Goal: Task Accomplishment & Management: Manage account settings

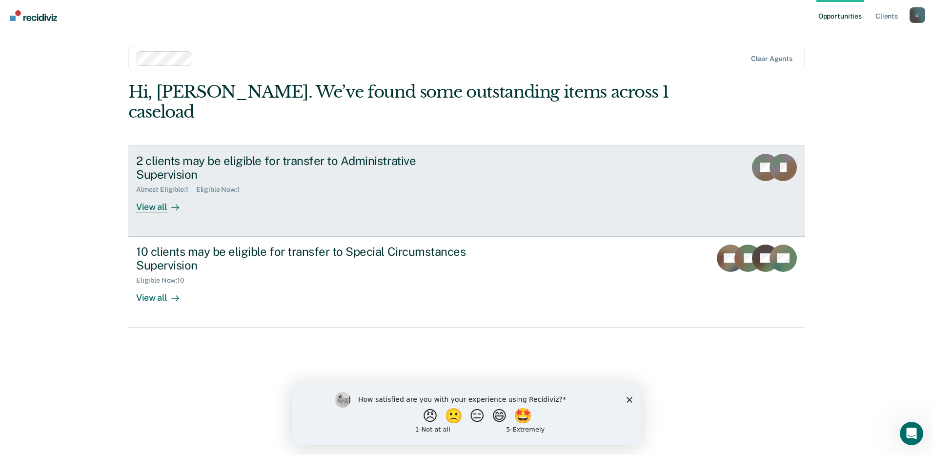
click at [501, 172] on div "2 clients may be eligible for transfer to Administrative Supervision Almost Eli…" at bounding box center [319, 183] width 366 height 59
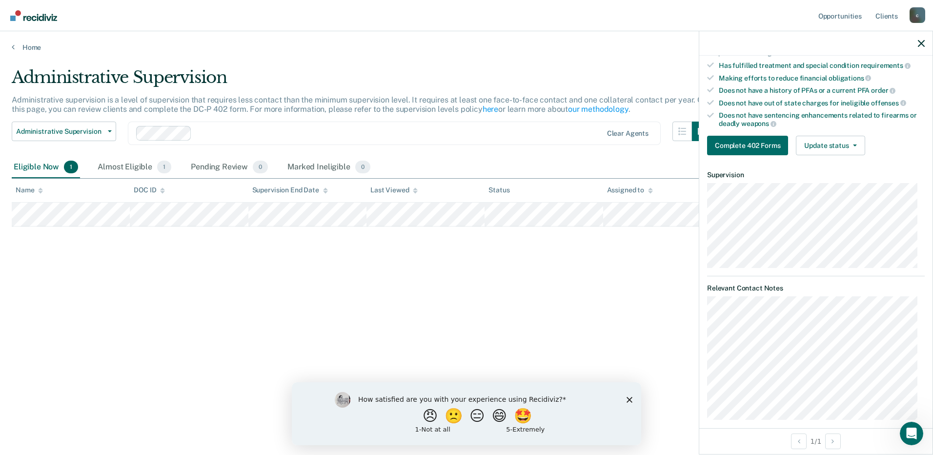
scroll to position [195, 0]
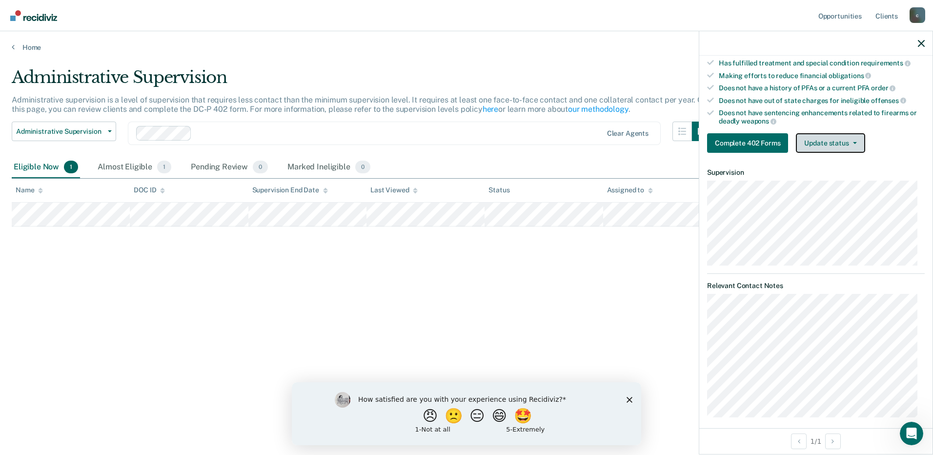
click at [832, 138] on button "Update status" at bounding box center [830, 143] width 69 height 20
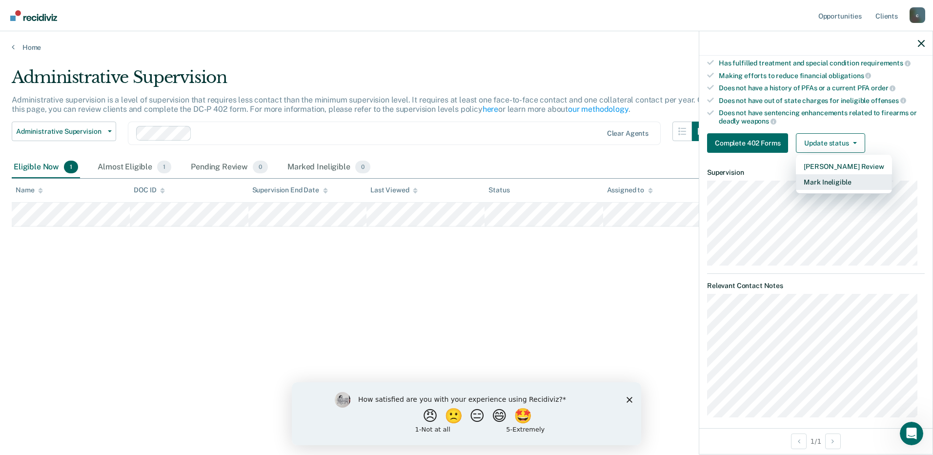
click at [842, 177] on button "Mark Ineligible" at bounding box center [844, 182] width 96 height 16
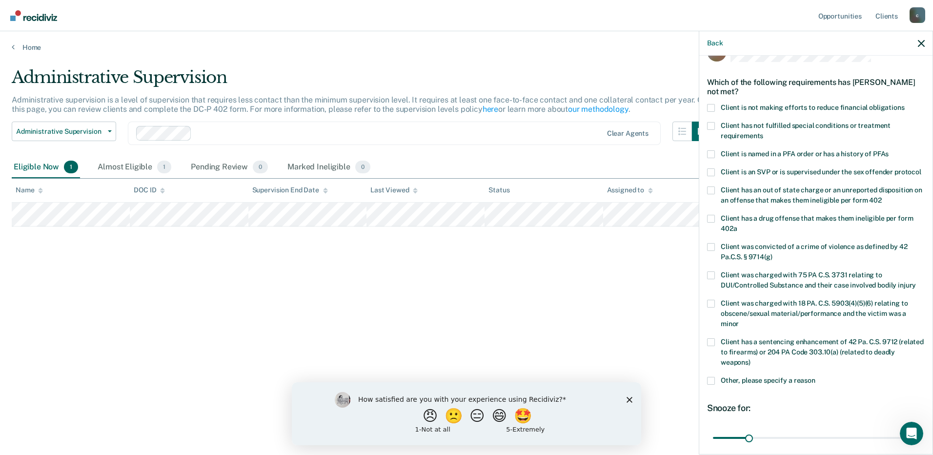
scroll to position [25, 0]
click at [794, 110] on span "Client is not making efforts to reduce financial obligations" at bounding box center [813, 108] width 184 height 8
click at [905, 105] on input "Client is not making efforts to reduce financial obligations" at bounding box center [905, 105] width 0 height 0
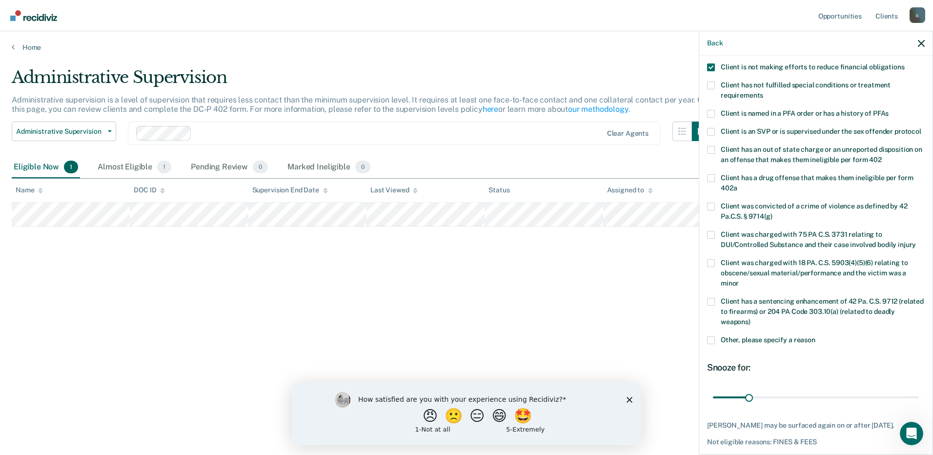
scroll to position [122, 0]
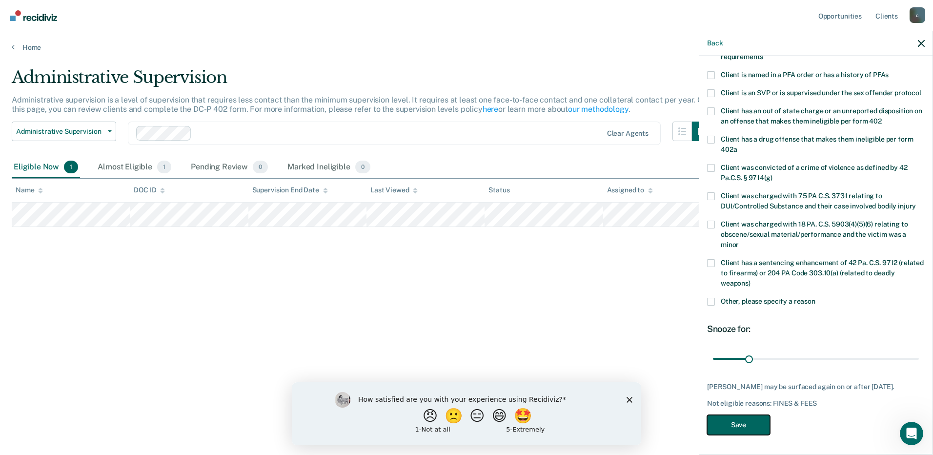
click at [755, 423] on button "Save" at bounding box center [738, 425] width 63 height 20
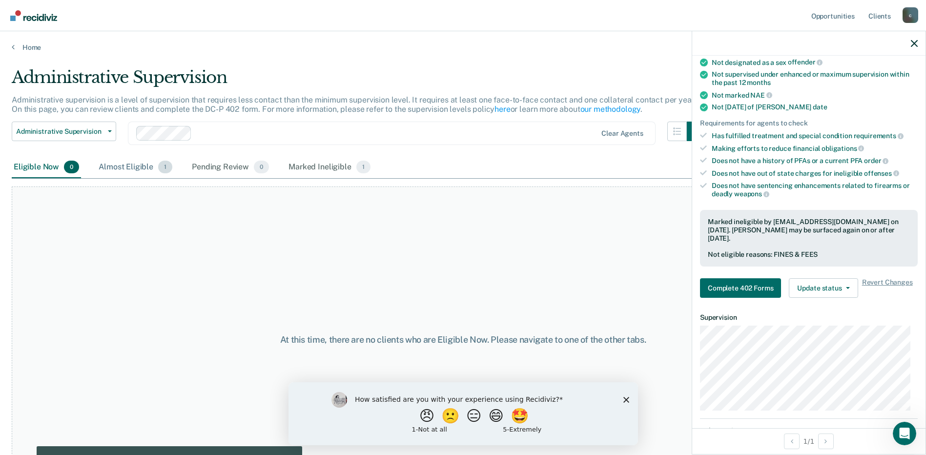
click at [138, 173] on div "Almost Eligible 1" at bounding box center [136, 167] width 78 height 21
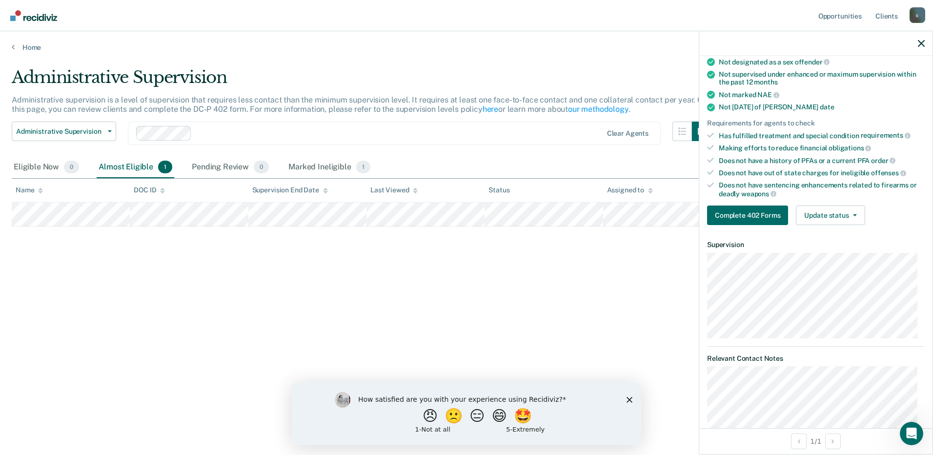
scroll to position [122, 0]
click at [818, 212] on button "Update status" at bounding box center [830, 216] width 69 height 20
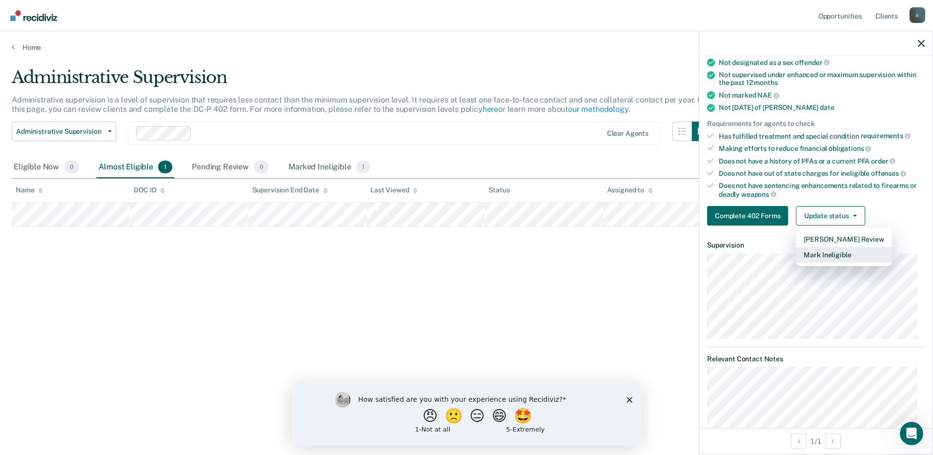
click at [832, 256] on button "Mark Ineligible" at bounding box center [844, 255] width 96 height 16
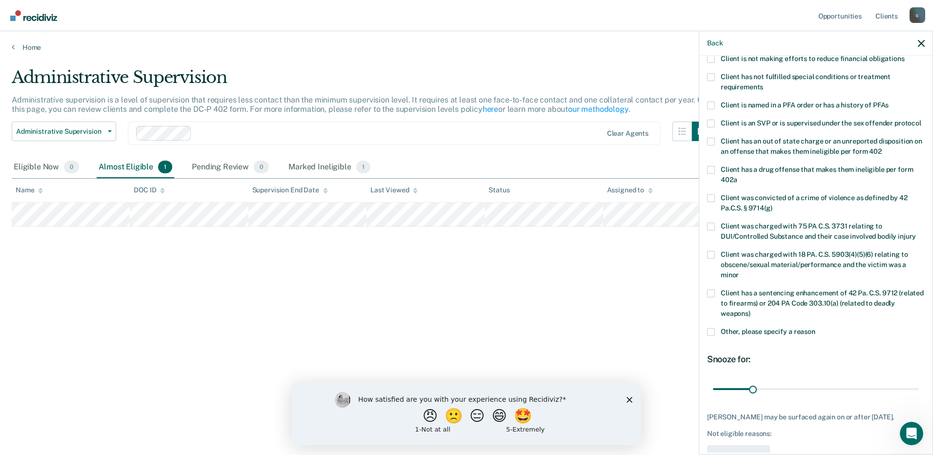
scroll to position [17, 0]
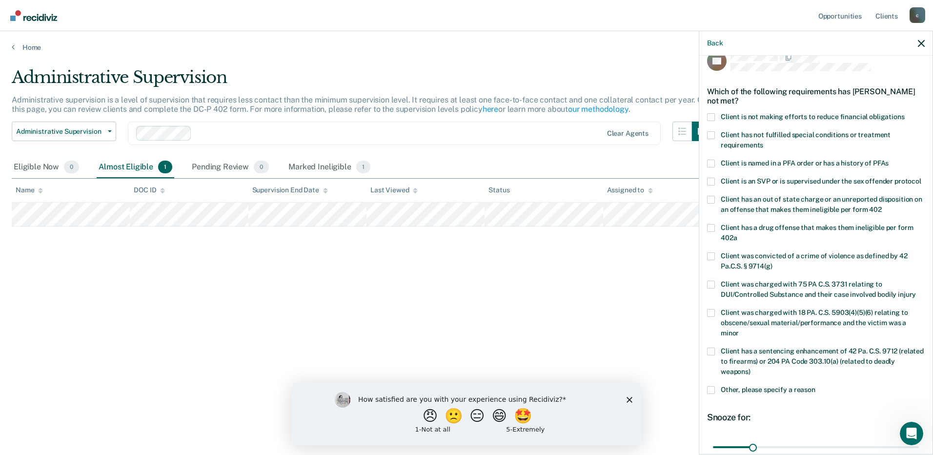
click at [783, 115] on span "Client is not making efforts to reduce financial obligations" at bounding box center [813, 117] width 184 height 8
click at [905, 113] on input "Client is not making efforts to reduce financial obligations" at bounding box center [905, 113] width 0 height 0
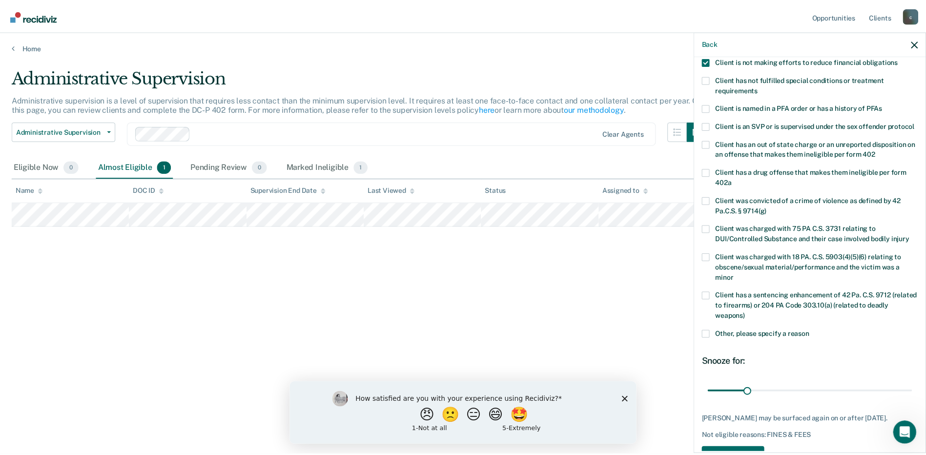
scroll to position [114, 0]
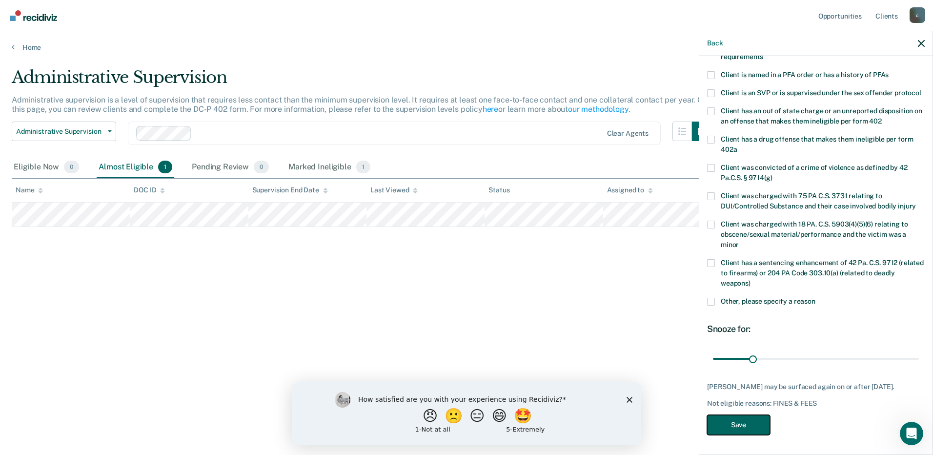
click at [745, 427] on button "Save" at bounding box center [738, 425] width 63 height 20
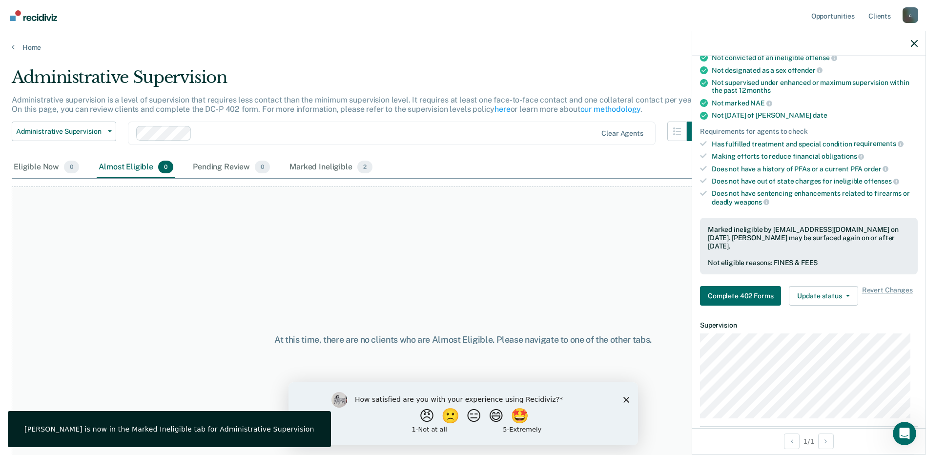
click at [33, 53] on main "Administrative Supervision Administrative supervision is a level of supervision…" at bounding box center [463, 252] width 926 height 400
click at [33, 50] on link "Home" at bounding box center [463, 47] width 902 height 9
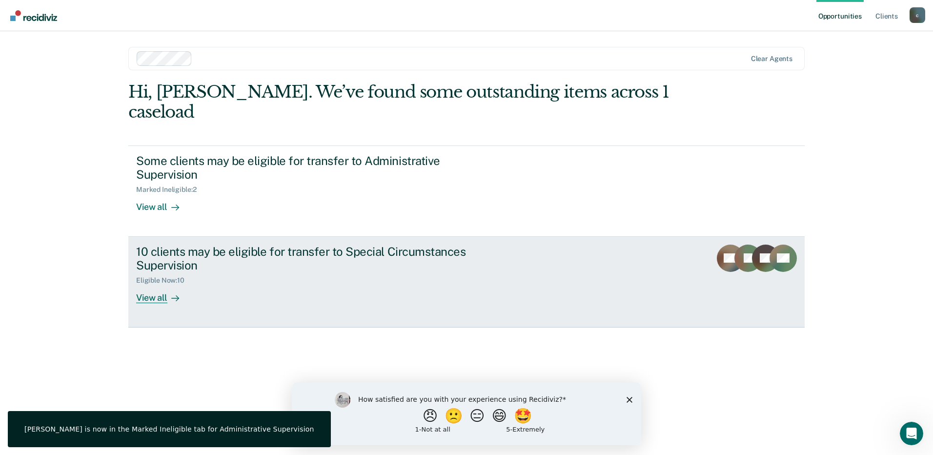
click at [257, 244] on div "10 clients may be eligible for transfer to Special Circumstances Supervision" at bounding box center [307, 258] width 342 height 28
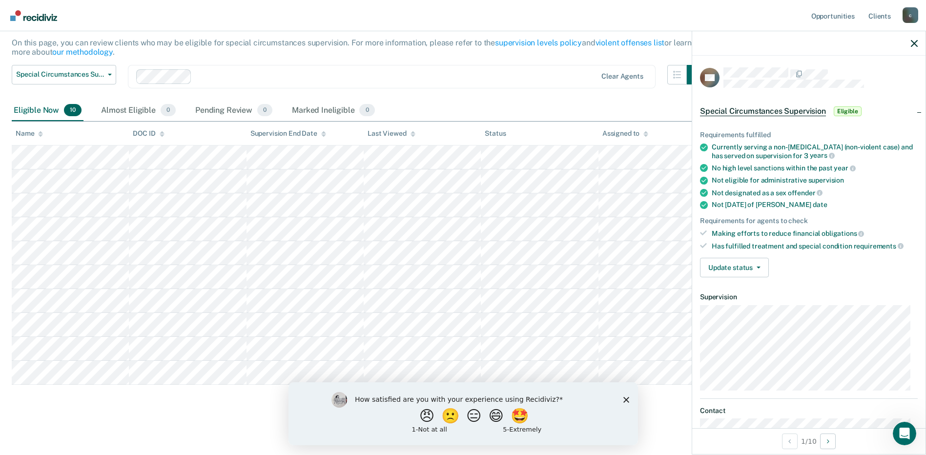
click at [850, 110] on span "Eligible" at bounding box center [847, 111] width 28 height 10
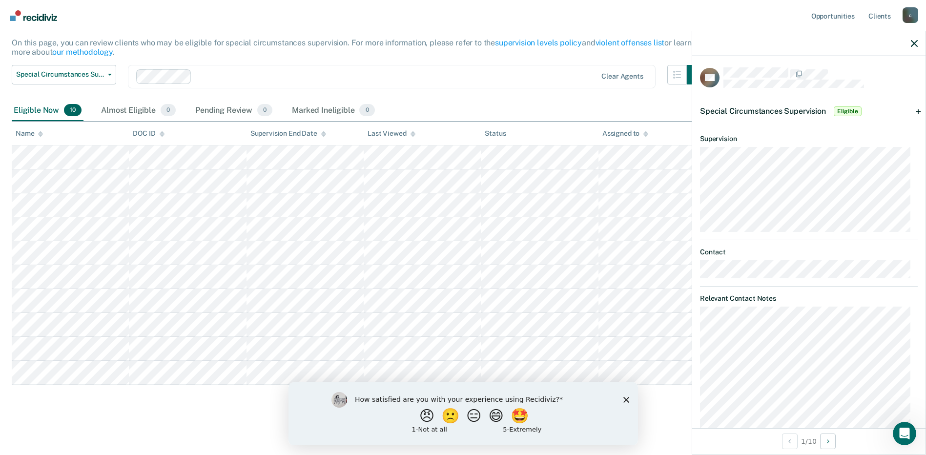
click at [850, 110] on span "Eligible" at bounding box center [847, 111] width 28 height 10
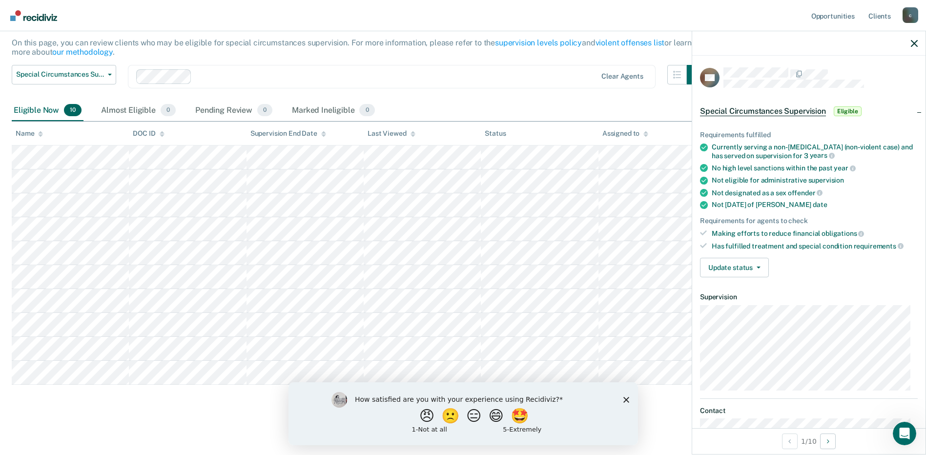
click at [912, 110] on div "Special Circumstances Supervision Eligible" at bounding box center [808, 111] width 233 height 31
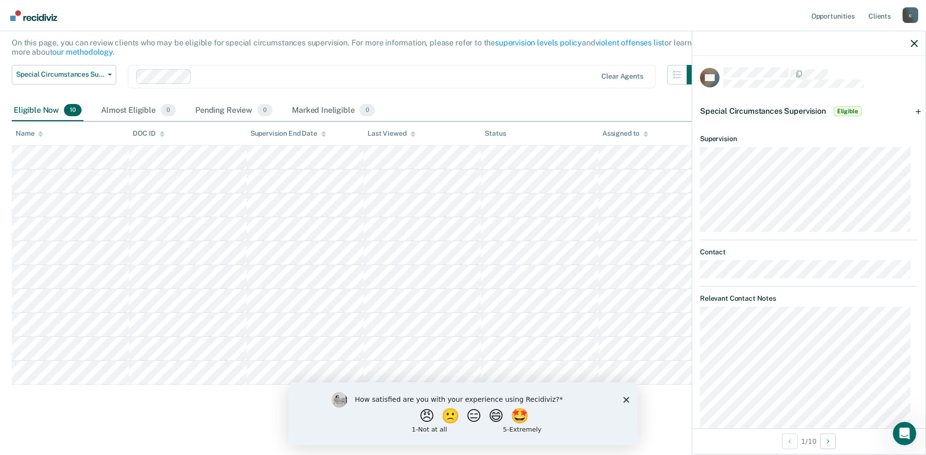
click at [912, 110] on div "Special Circumstances Supervision Eligible" at bounding box center [808, 111] width 233 height 31
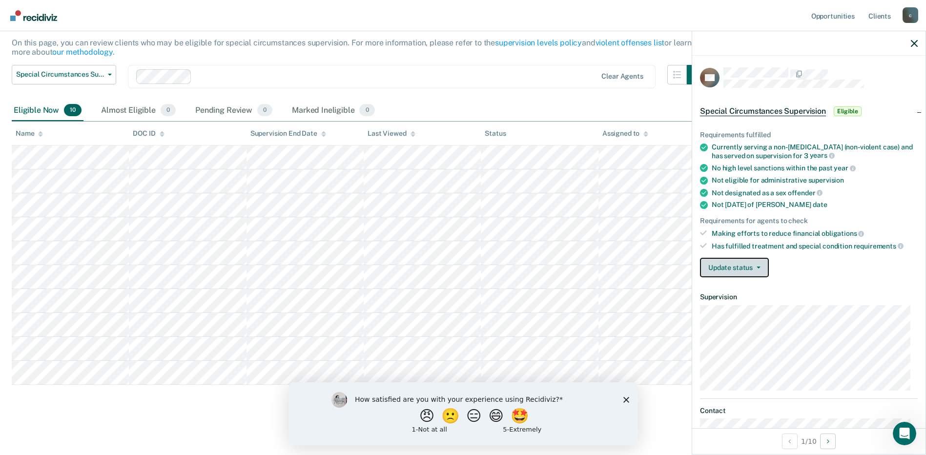
click at [750, 265] on button "Update status" at bounding box center [734, 268] width 69 height 20
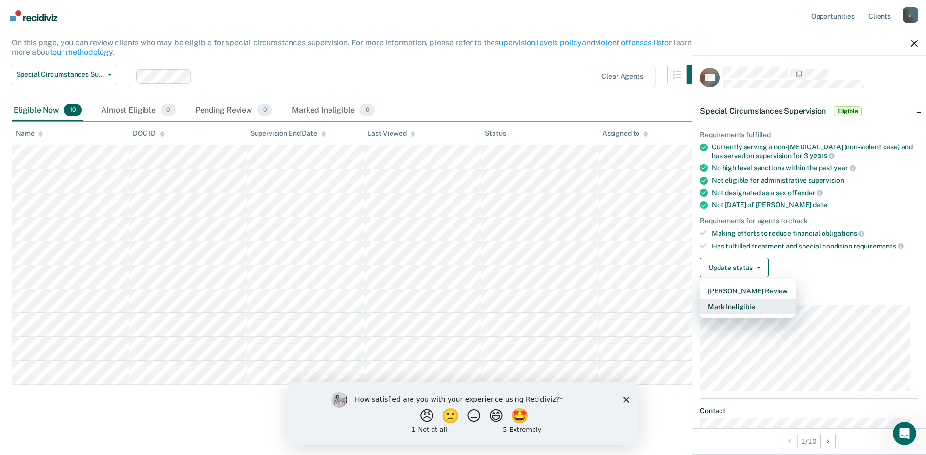
click at [756, 304] on button "Mark Ineligible" at bounding box center [748, 307] width 96 height 16
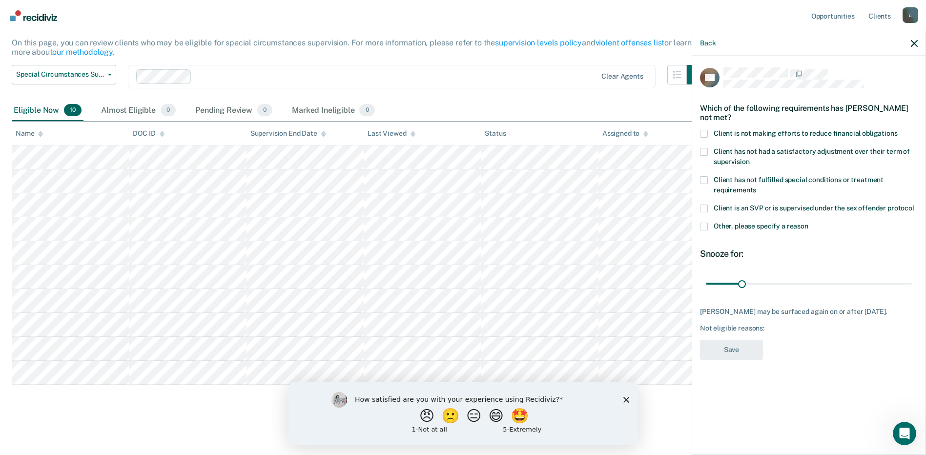
click at [810, 136] on label "Client is not making efforts to reduce financial obligations" at bounding box center [809, 135] width 218 height 10
click at [897, 130] on input "Client is not making efforts to reduce financial obligations" at bounding box center [897, 130] width 0 height 0
click at [736, 350] on button "Save" at bounding box center [731, 350] width 63 height 20
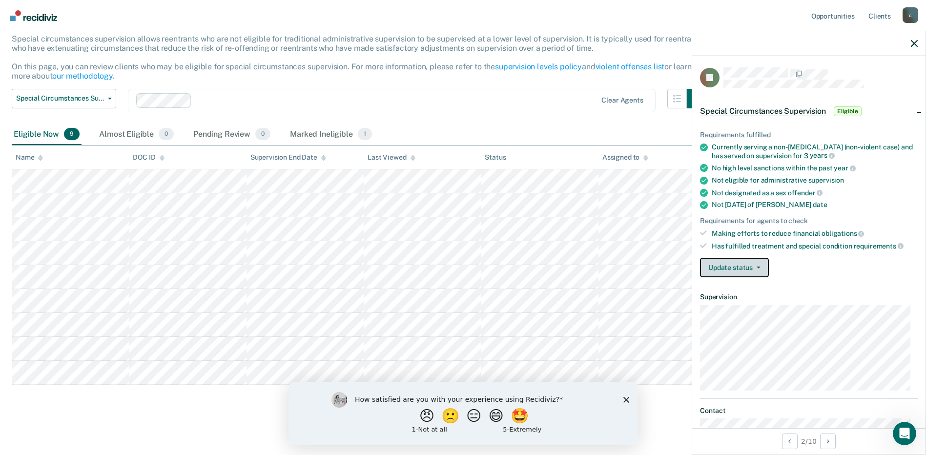
click at [752, 268] on button "Update status" at bounding box center [734, 268] width 69 height 20
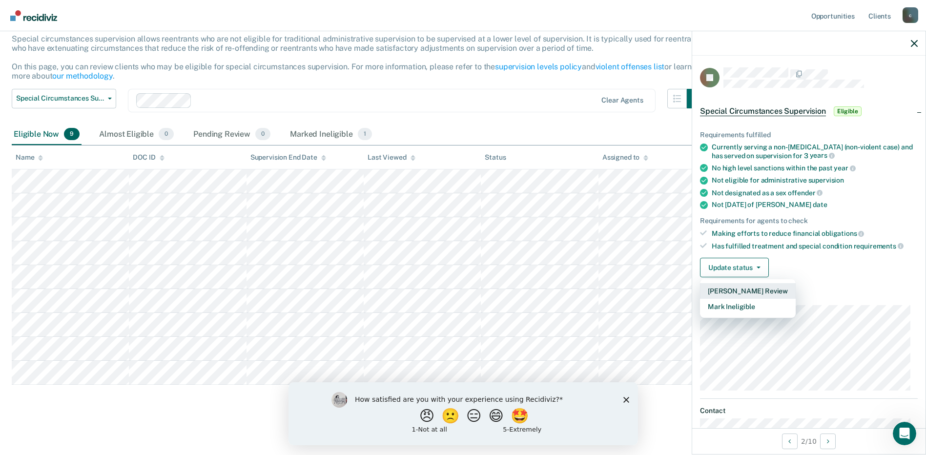
click at [748, 289] on button "[PERSON_NAME] Review" at bounding box center [748, 291] width 96 height 16
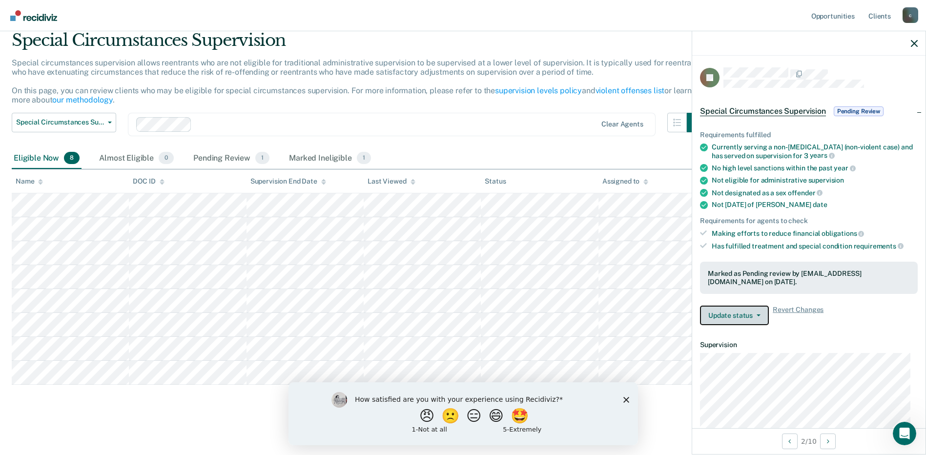
scroll to position [37, 0]
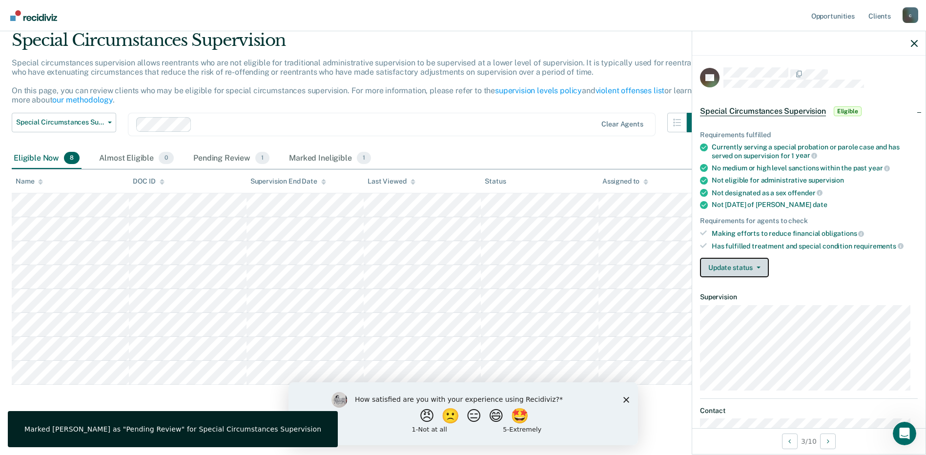
click at [749, 266] on button "Update status" at bounding box center [734, 268] width 69 height 20
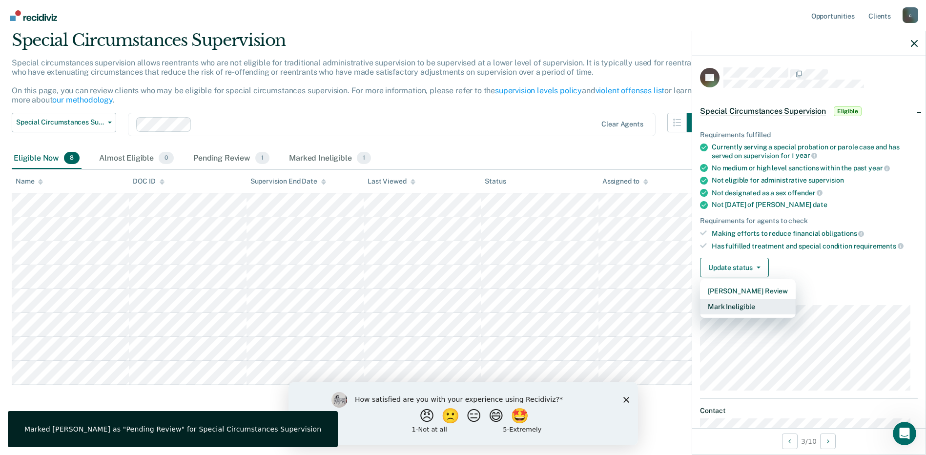
click at [738, 306] on button "Mark Ineligible" at bounding box center [748, 307] width 96 height 16
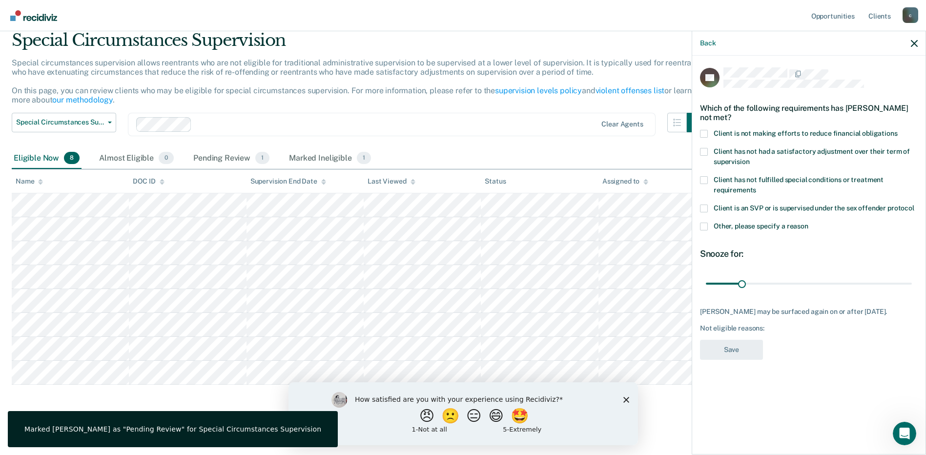
click at [745, 133] on span "Client is not making efforts to reduce financial obligations" at bounding box center [805, 133] width 184 height 8
click at [897, 130] on input "Client is not making efforts to reduce financial obligations" at bounding box center [897, 130] width 0 height 0
click at [733, 354] on button "Save" at bounding box center [731, 350] width 63 height 20
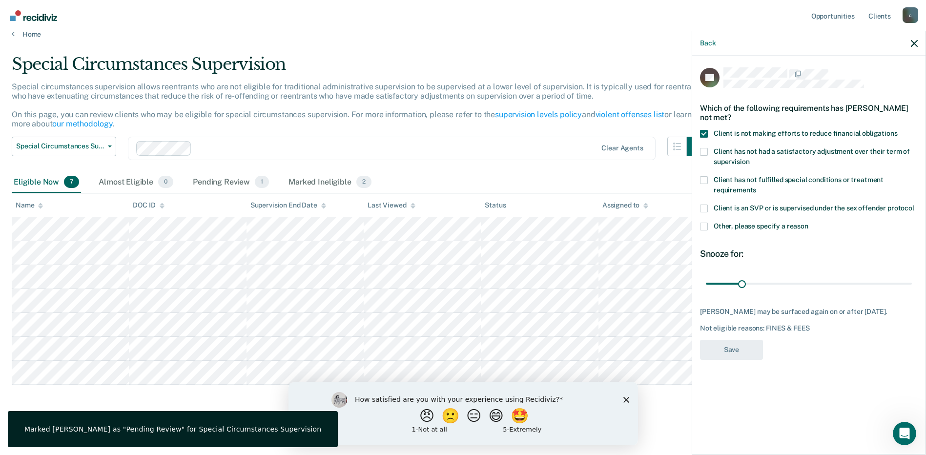
scroll to position [13, 0]
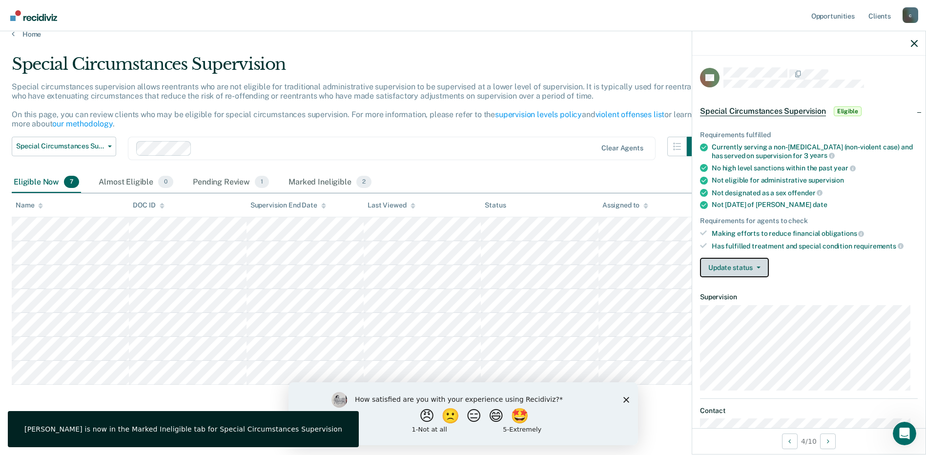
click at [732, 268] on button "Update status" at bounding box center [734, 268] width 69 height 20
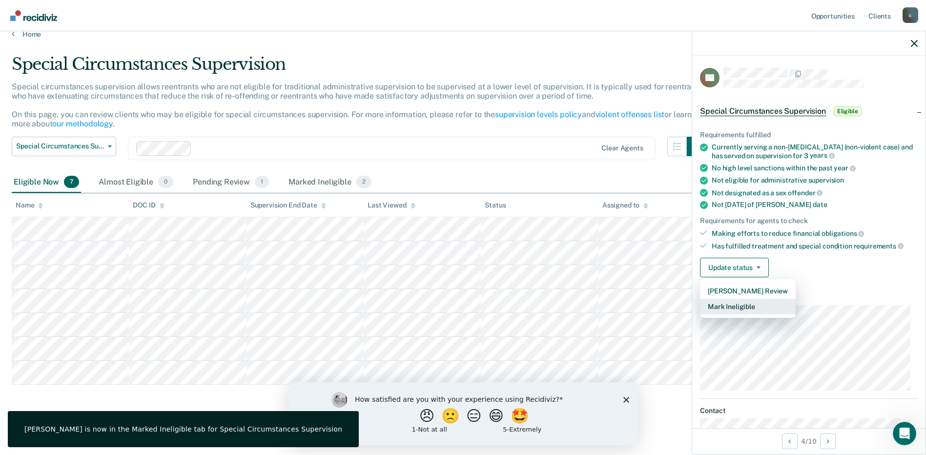
click at [748, 307] on button "Mark Ineligible" at bounding box center [748, 307] width 96 height 16
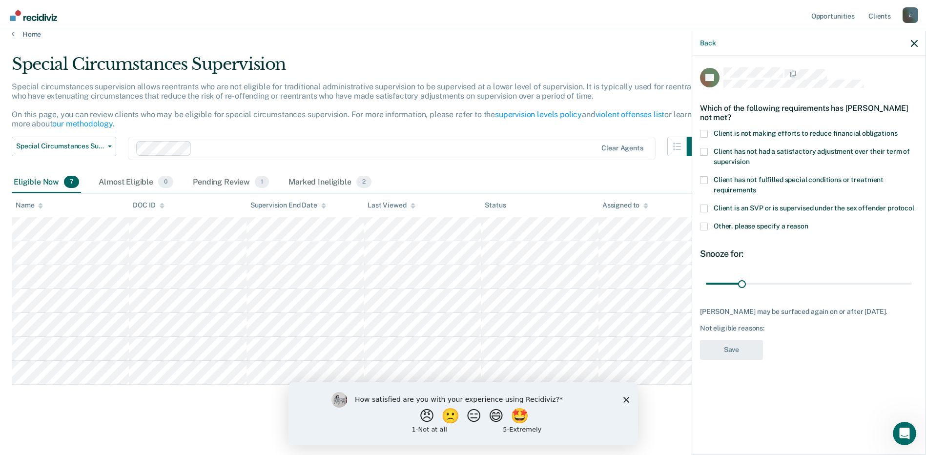
click at [747, 133] on span "Client is not making efforts to reduce financial obligations" at bounding box center [805, 133] width 184 height 8
click at [897, 130] on input "Client is not making efforts to reduce financial obligations" at bounding box center [897, 130] width 0 height 0
click at [739, 355] on button "Save" at bounding box center [731, 350] width 63 height 20
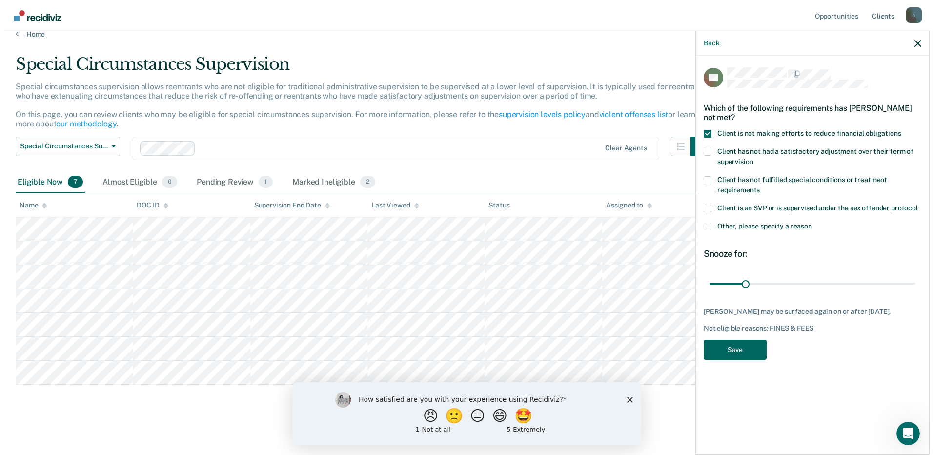
scroll to position [0, 0]
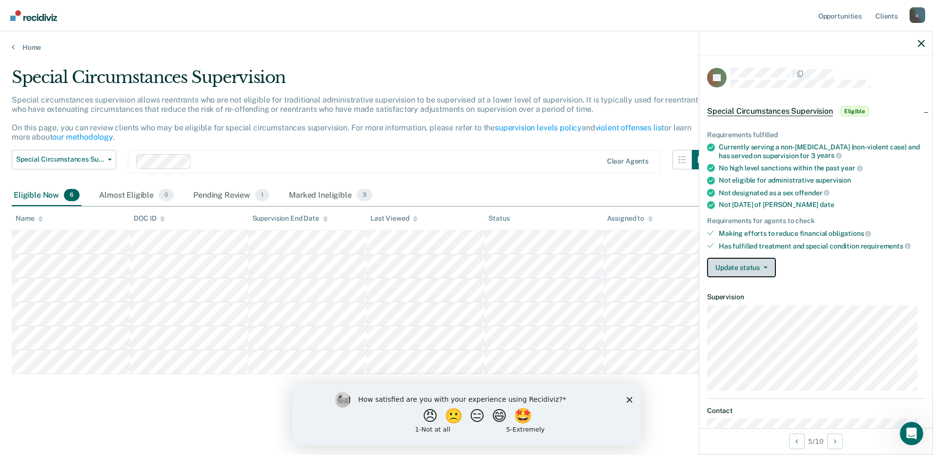
click at [738, 271] on button "Update status" at bounding box center [741, 268] width 69 height 20
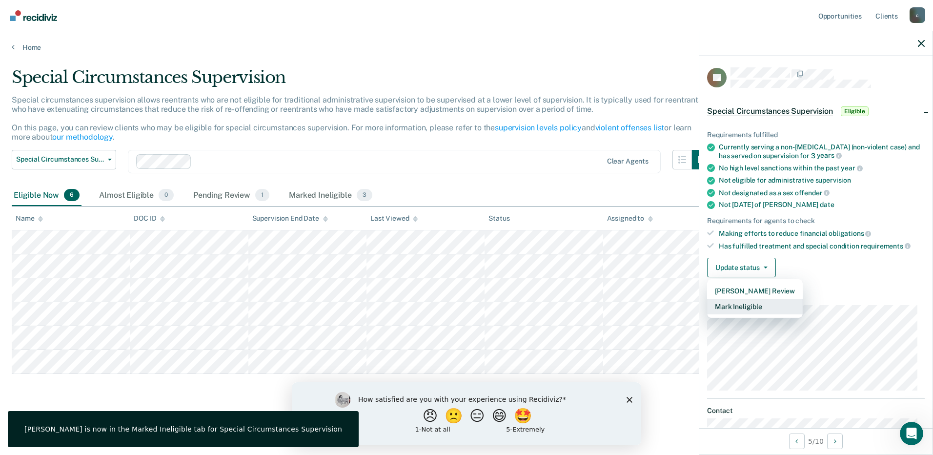
click at [759, 307] on button "Mark Ineligible" at bounding box center [755, 307] width 96 height 16
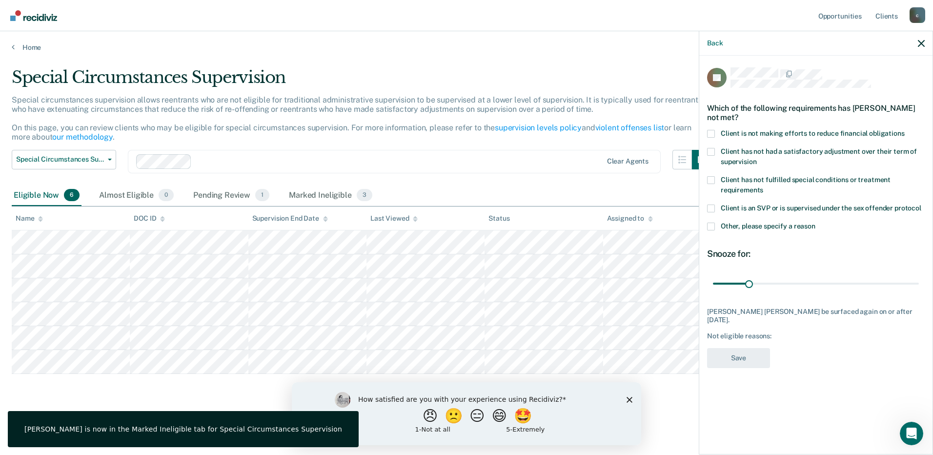
click at [763, 136] on label "Client is not making efforts to reduce financial obligations" at bounding box center [816, 135] width 218 height 10
click at [905, 130] on input "Client is not making efforts to reduce financial obligations" at bounding box center [905, 130] width 0 height 0
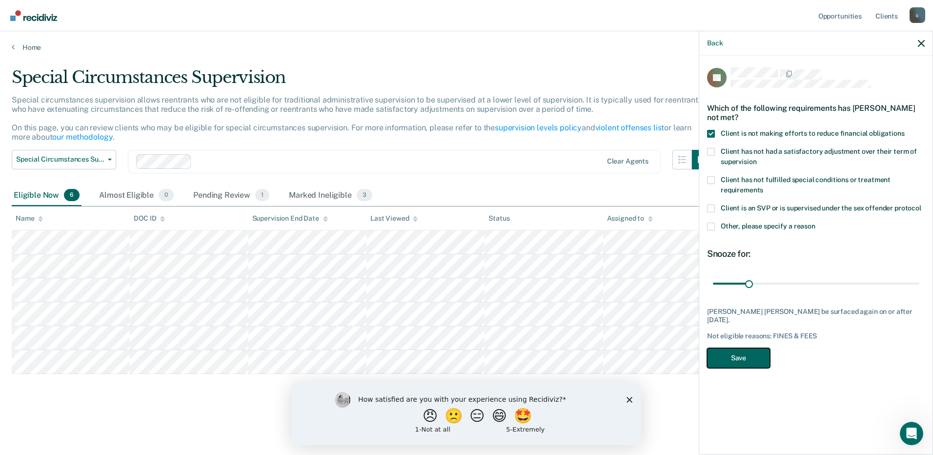
click at [744, 355] on button "Save" at bounding box center [738, 358] width 63 height 20
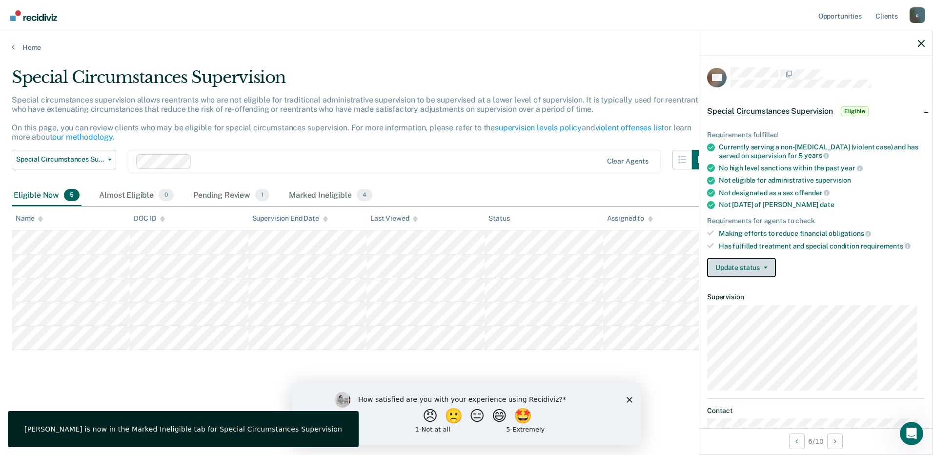
click at [749, 271] on button "Update status" at bounding box center [741, 268] width 69 height 20
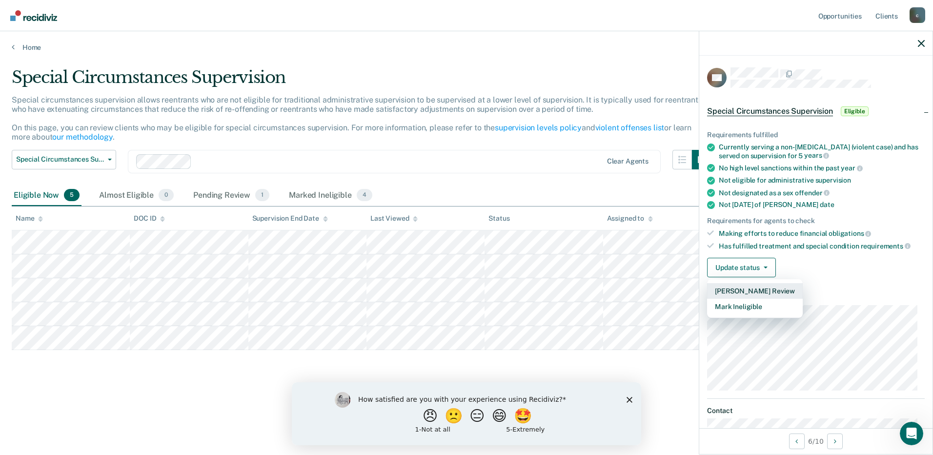
click at [754, 291] on button "[PERSON_NAME] Review" at bounding box center [755, 291] width 96 height 16
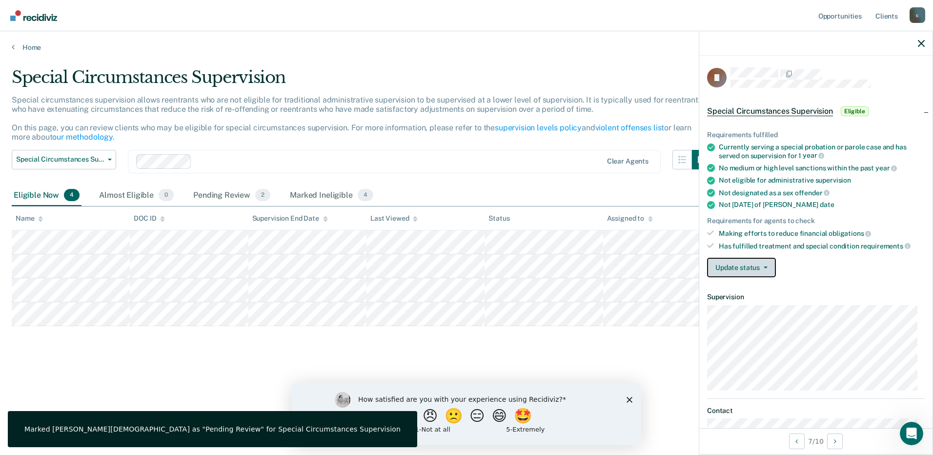
click at [758, 268] on button "Update status" at bounding box center [741, 268] width 69 height 20
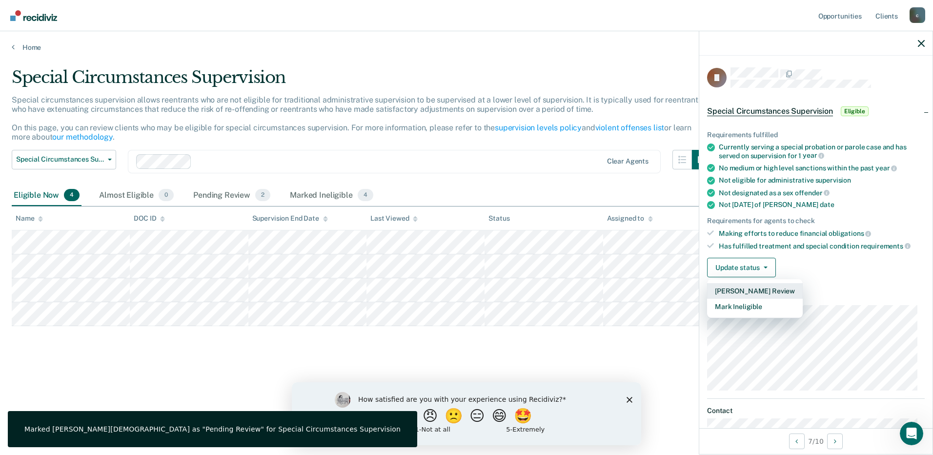
click at [761, 289] on button "[PERSON_NAME] Review" at bounding box center [755, 291] width 96 height 16
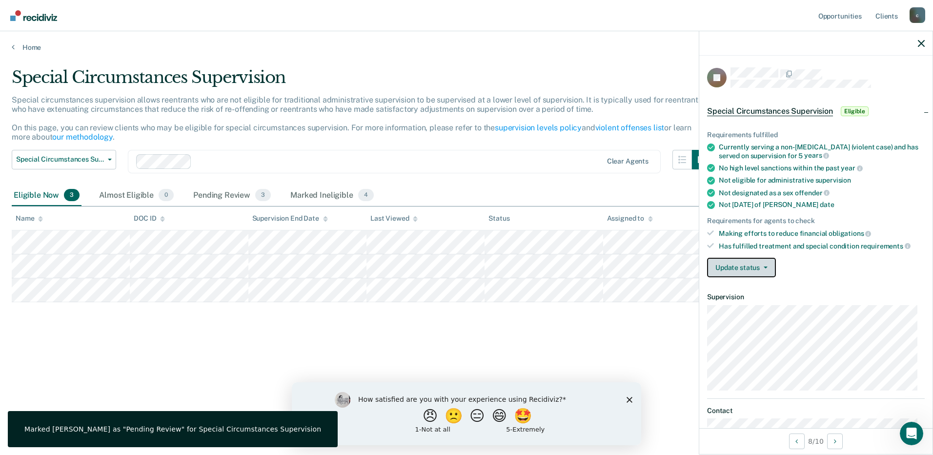
click at [761, 267] on span "button" at bounding box center [764, 267] width 8 height 2
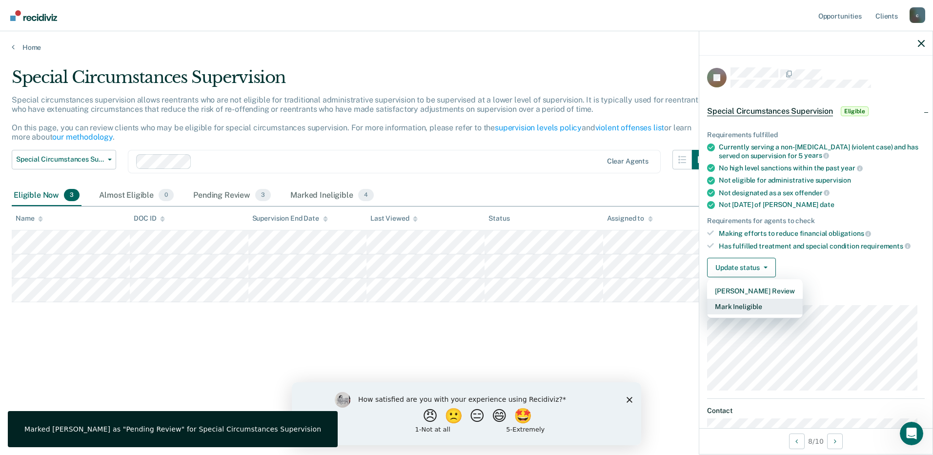
click at [760, 305] on button "Mark Ineligible" at bounding box center [755, 307] width 96 height 16
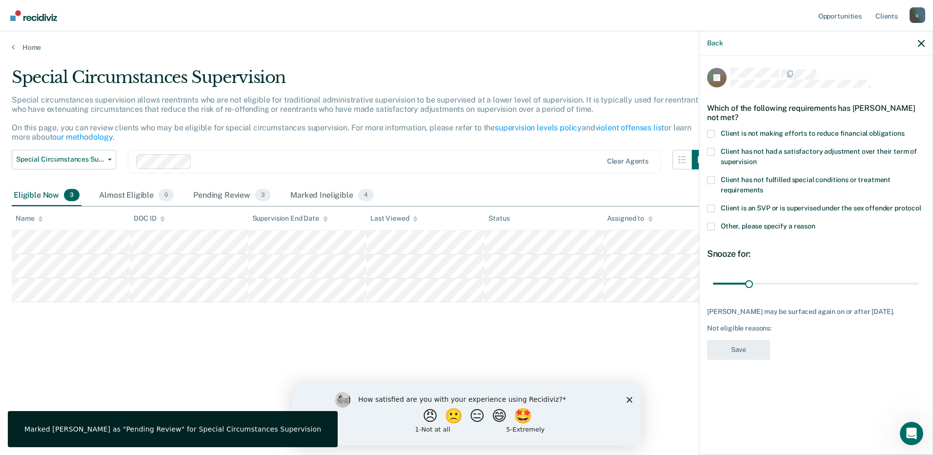
click at [797, 133] on span "Client is not making efforts to reduce financial obligations" at bounding box center [813, 133] width 184 height 8
click at [905, 130] on input "Client is not making efforts to reduce financial obligations" at bounding box center [905, 130] width 0 height 0
click at [755, 350] on button "Save" at bounding box center [738, 350] width 63 height 20
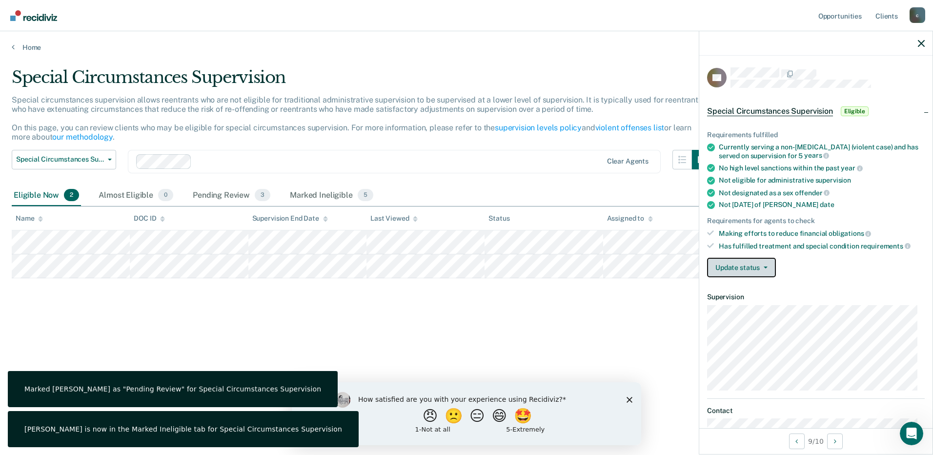
click at [761, 263] on button "Update status" at bounding box center [741, 268] width 69 height 20
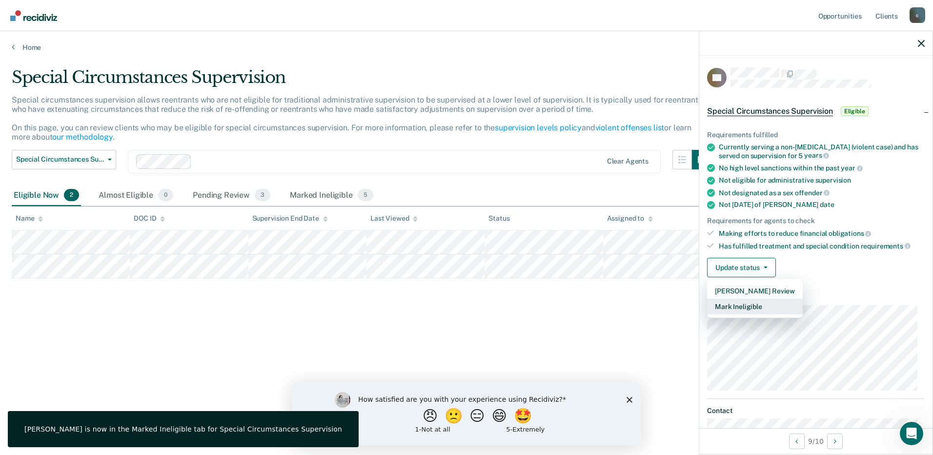
click at [758, 303] on button "Mark Ineligible" at bounding box center [755, 307] width 96 height 16
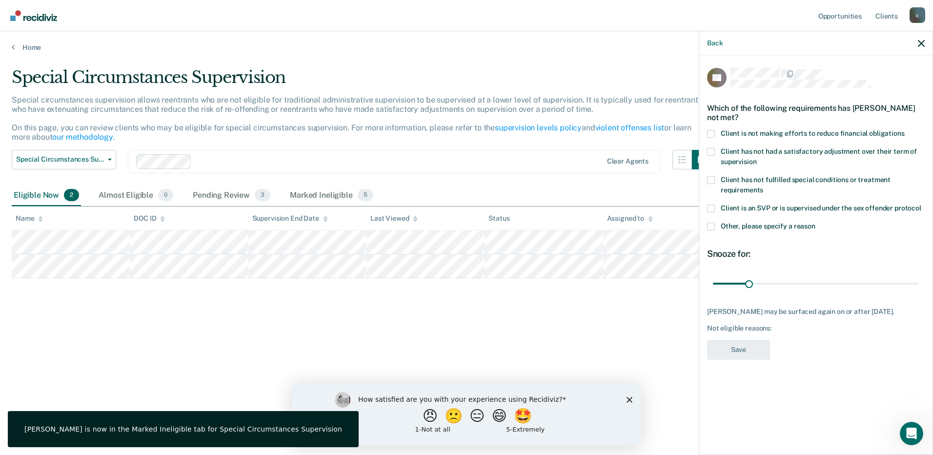
click at [755, 130] on span "Client is not making efforts to reduce financial obligations" at bounding box center [813, 133] width 184 height 8
click at [905, 130] on input "Client is not making efforts to reduce financial obligations" at bounding box center [905, 130] width 0 height 0
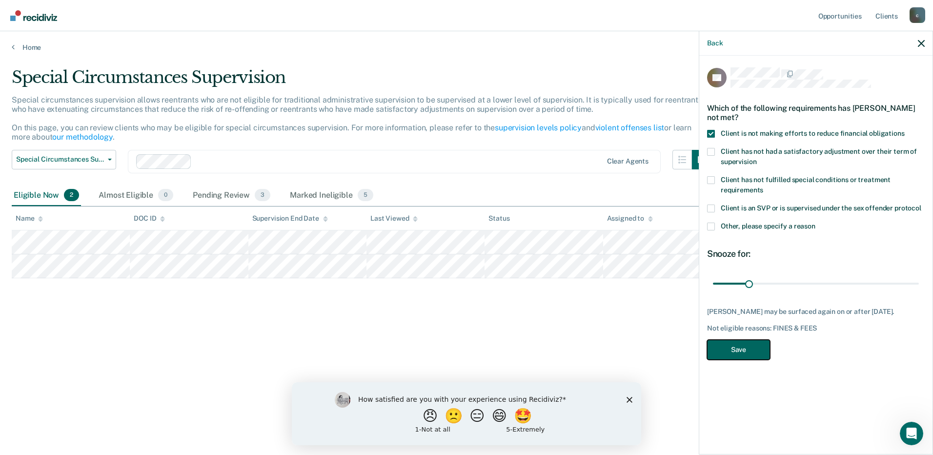
click at [753, 346] on button "Save" at bounding box center [738, 350] width 63 height 20
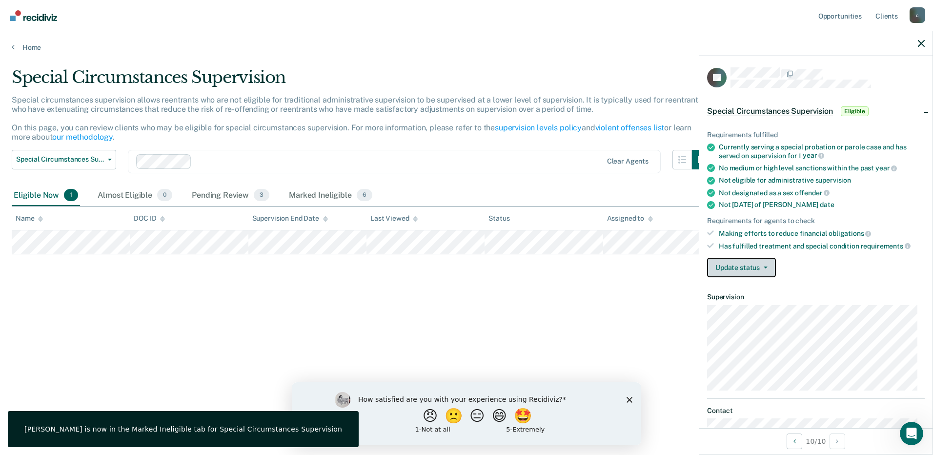
click at [739, 265] on button "Update status" at bounding box center [741, 268] width 69 height 20
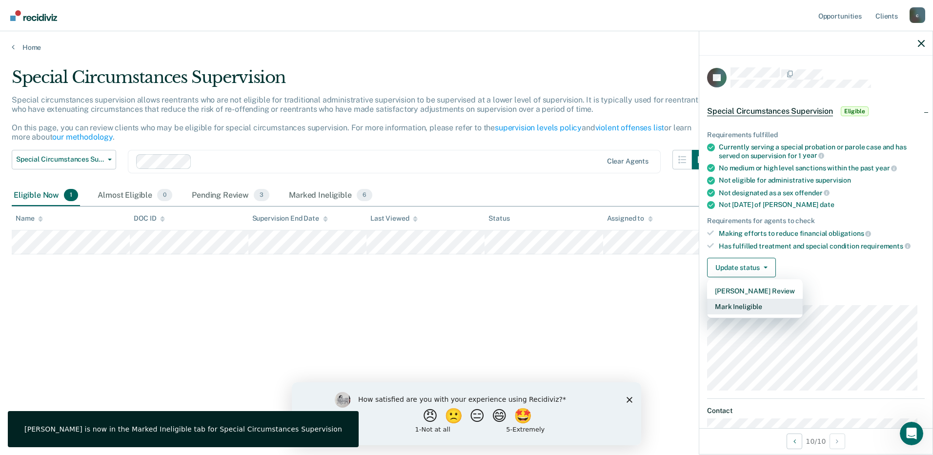
click at [748, 305] on button "Mark Ineligible" at bounding box center [755, 307] width 96 height 16
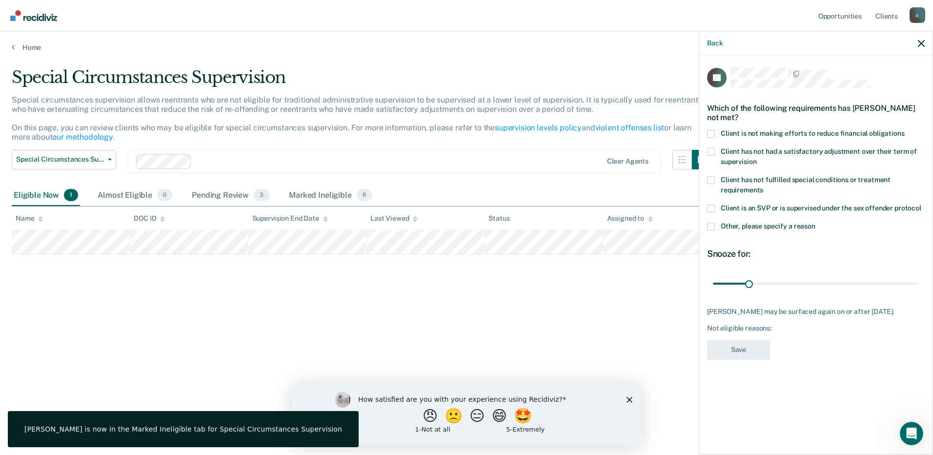
click at [759, 137] on label "Client is not making efforts to reduce financial obligations" at bounding box center [816, 135] width 218 height 10
click at [905, 130] on input "Client is not making efforts to reduce financial obligations" at bounding box center [905, 130] width 0 height 0
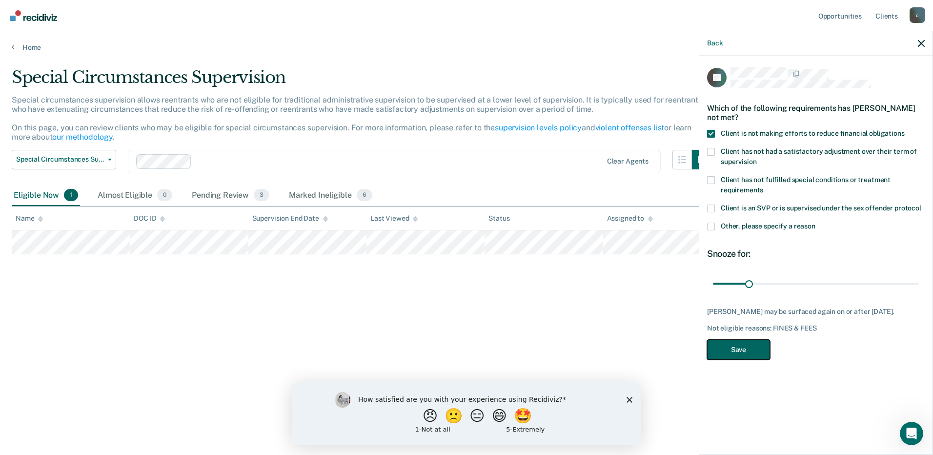
click at [754, 347] on button "Save" at bounding box center [738, 350] width 63 height 20
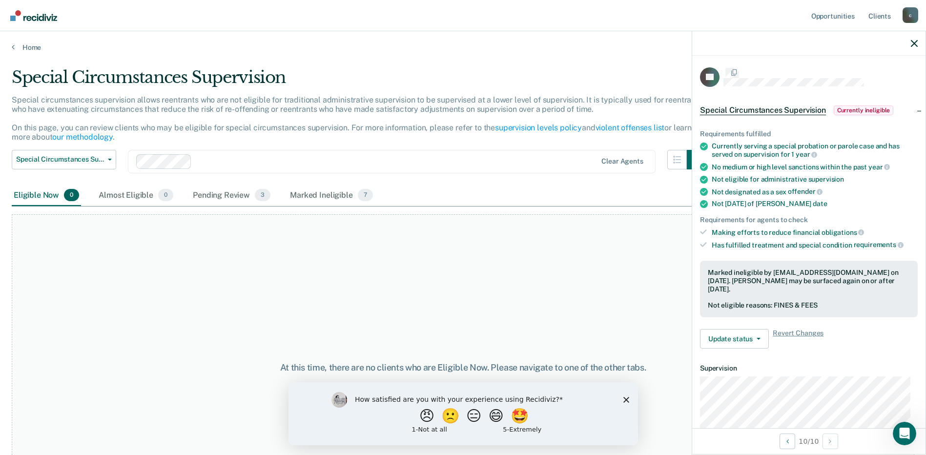
click at [500, 175] on div "Special Circumstances Supervision Administrative Supervision Special Circumstan…" at bounding box center [359, 167] width 694 height 35
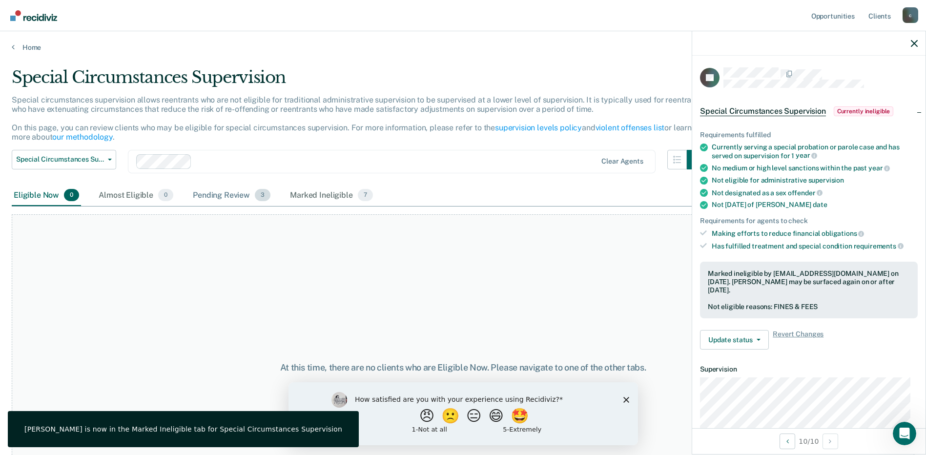
click at [251, 193] on div "Pending Review 3" at bounding box center [231, 195] width 81 height 21
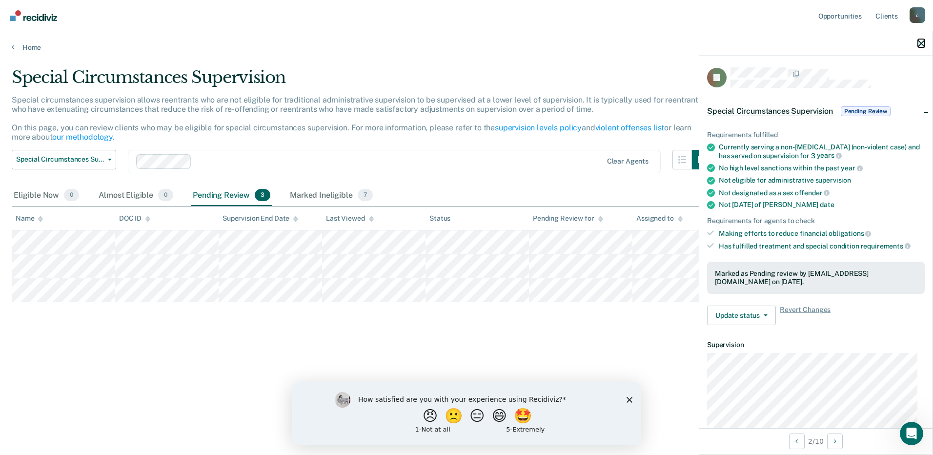
click at [920, 41] on icon "button" at bounding box center [921, 43] width 7 height 7
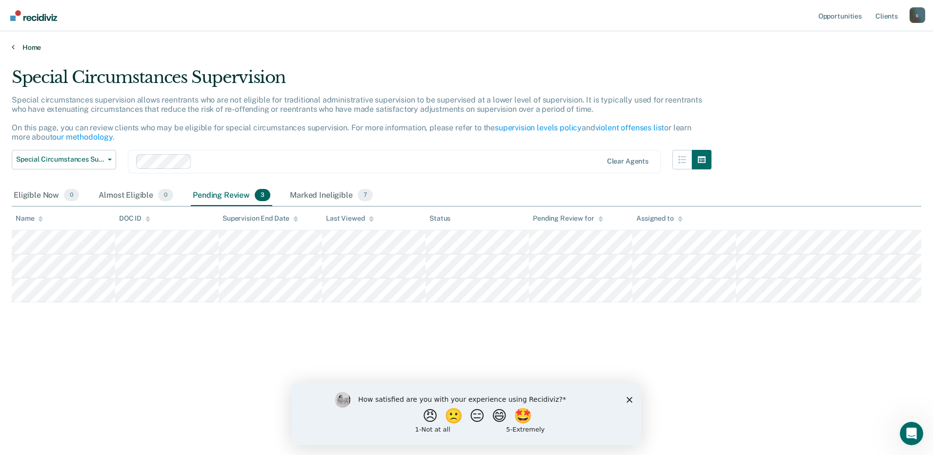
click at [22, 49] on link "Home" at bounding box center [466, 47] width 909 height 9
